Goal: Task Accomplishment & Management: Use online tool/utility

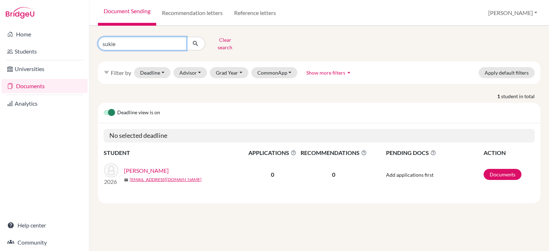
click at [178, 41] on input "sukie" at bounding box center [142, 44] width 89 height 14
type input "marcel"
click at [199, 41] on icon "submit" at bounding box center [195, 43] width 7 height 7
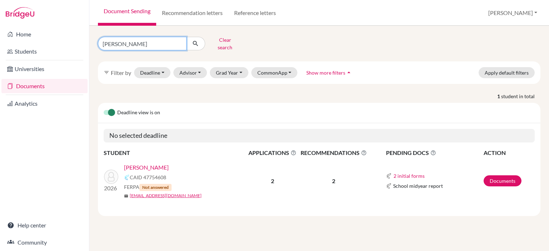
click at [180, 42] on input "marcel" at bounding box center [142, 44] width 89 height 14
type input "yixin"
click at [198, 41] on icon "submit" at bounding box center [195, 43] width 7 height 7
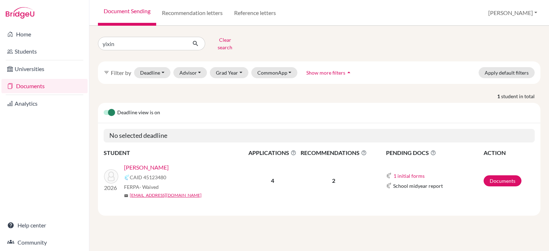
click at [136, 163] on link "Gao, Yixin" at bounding box center [146, 167] width 45 height 9
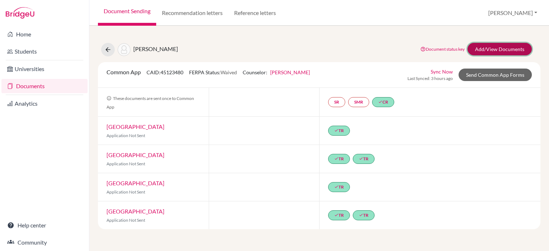
click at [493, 45] on link "Add/View Documents" at bounding box center [499, 49] width 64 height 13
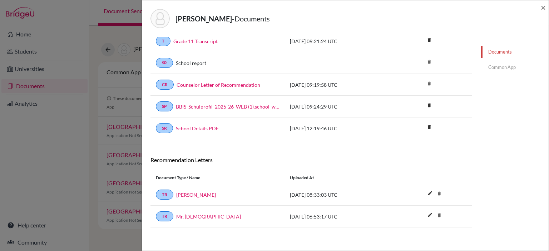
scroll to position [42, 0]
click at [537, 4] on div "Gao, Yixin - Documents ×" at bounding box center [345, 18] width 401 height 31
click at [540, 7] on div "Gao, Yixin - Documents ×" at bounding box center [345, 18] width 401 height 31
click at [544, 9] on span "×" at bounding box center [543, 7] width 5 height 10
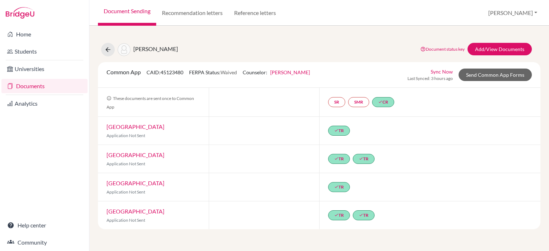
click at [25, 89] on link "Documents" at bounding box center [44, 86] width 86 height 14
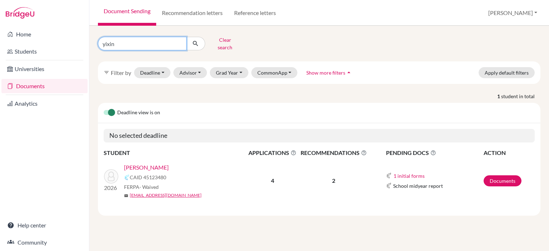
click at [179, 41] on input "yixin" at bounding box center [142, 44] width 89 height 14
type input "bae"
click at [196, 41] on icon "submit" at bounding box center [195, 43] width 7 height 7
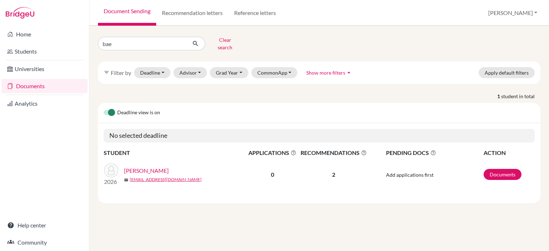
click at [137, 166] on link "Bae, Yvonne" at bounding box center [146, 170] width 45 height 9
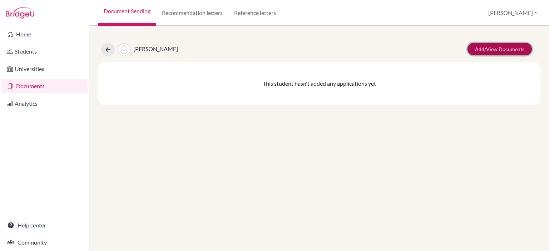
click at [486, 50] on link "Add/View Documents" at bounding box center [499, 49] width 64 height 13
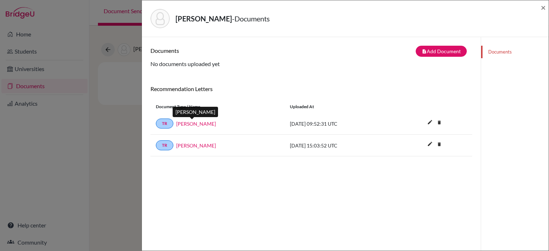
click at [193, 123] on link "[PERSON_NAME]" at bounding box center [196, 124] width 40 height 8
click at [186, 145] on link "Simone Kienle" at bounding box center [196, 146] width 40 height 8
click at [544, 8] on span "×" at bounding box center [543, 7] width 5 height 10
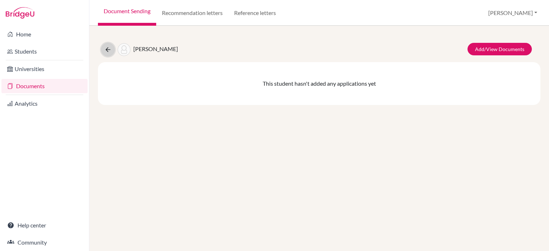
click at [109, 50] on icon at bounding box center [107, 49] width 7 height 7
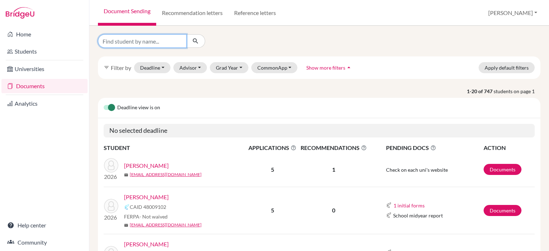
click at [160, 43] on input "Find student by name..." at bounding box center [142, 41] width 89 height 14
type input "yixin"
click at [196, 37] on button "submit" at bounding box center [195, 41] width 19 height 14
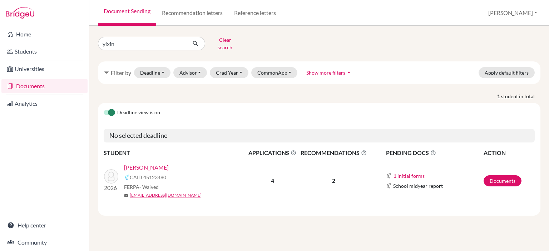
click at [137, 163] on link "Gao, Yixin" at bounding box center [146, 167] width 45 height 9
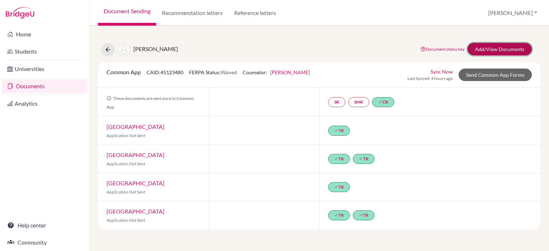
click at [512, 51] on link "Add/View Documents" at bounding box center [499, 49] width 64 height 13
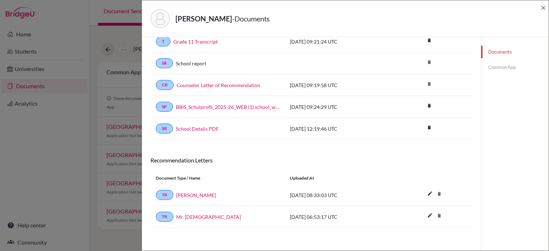
scroll to position [42, 0]
click at [192, 215] on link "Mr. Magyar" at bounding box center [208, 217] width 65 height 8
click at [189, 192] on link "Ms. Hadzic" at bounding box center [196, 195] width 40 height 8
click at [544, 10] on span "×" at bounding box center [543, 7] width 5 height 10
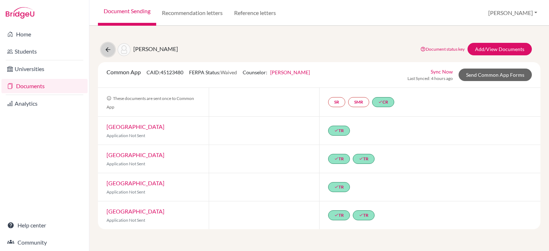
click at [103, 49] on button at bounding box center [108, 50] width 14 height 14
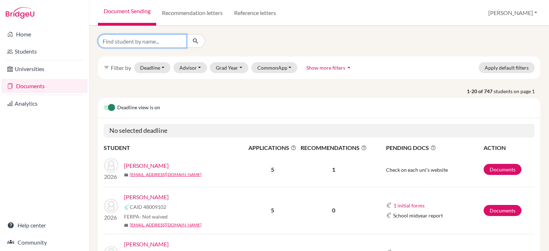
drag, startPoint x: 165, startPoint y: 37, endPoint x: 166, endPoint y: 41, distance: 3.6
click at [165, 38] on input "Find student by name..." at bounding box center [142, 41] width 89 height 14
type input "willow"
click at [197, 44] on icon "submit" at bounding box center [195, 41] width 7 height 7
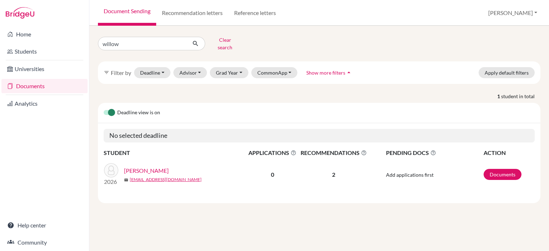
click at [141, 166] on link "[PERSON_NAME]" at bounding box center [146, 170] width 45 height 9
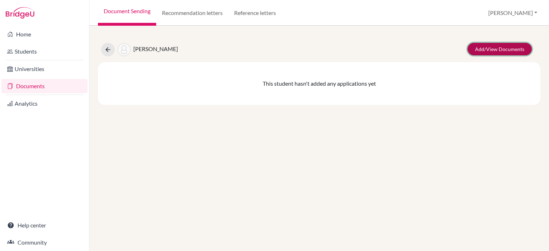
click at [503, 44] on link "Add/View Documents" at bounding box center [499, 49] width 64 height 13
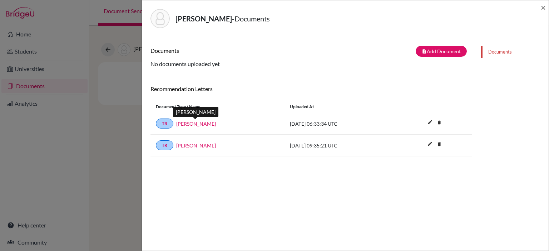
click at [210, 123] on link "[PERSON_NAME]" at bounding box center [196, 124] width 40 height 8
click at [202, 144] on link "[PERSON_NAME]" at bounding box center [196, 146] width 40 height 8
click at [59, 179] on div "[PERSON_NAME] - Documents × Documents note_add Add Document Document type Chang…" at bounding box center [274, 125] width 549 height 251
